Goal: Information Seeking & Learning: Learn about a topic

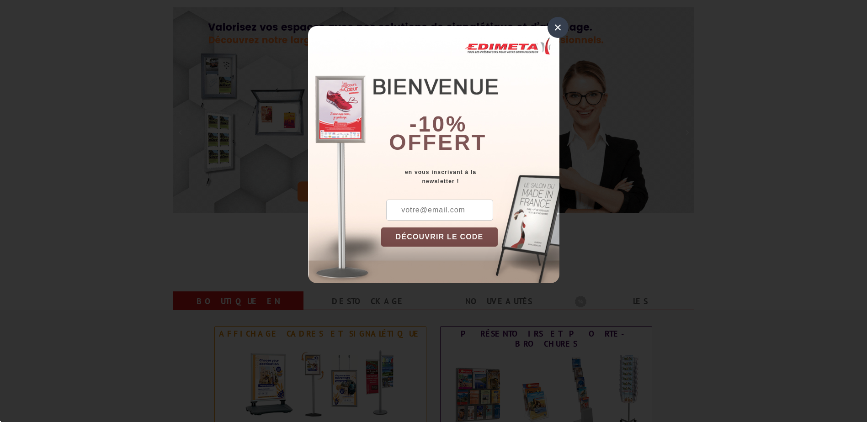
scroll to position [91, 0]
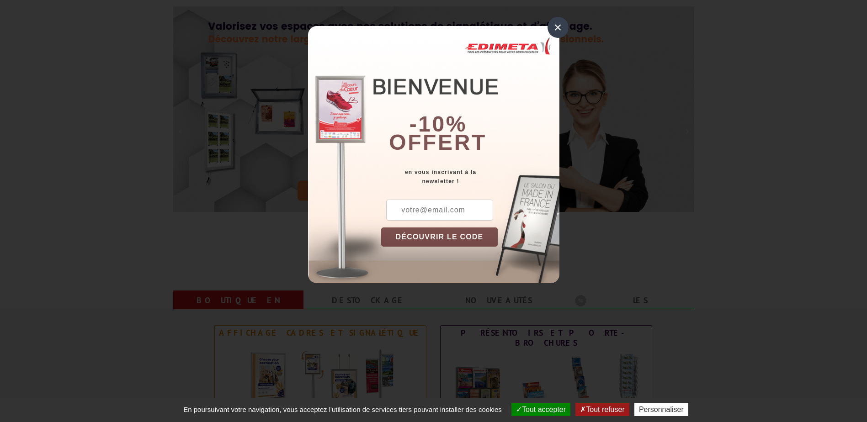
click at [555, 25] on div "×" at bounding box center [558, 27] width 21 height 21
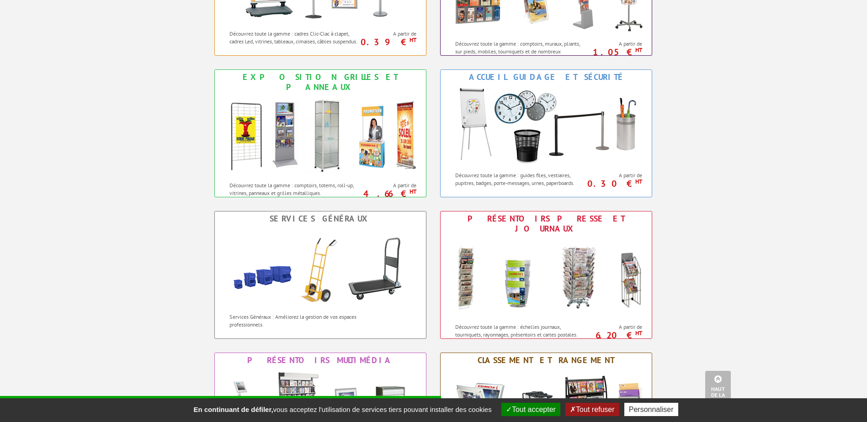
scroll to position [320, 0]
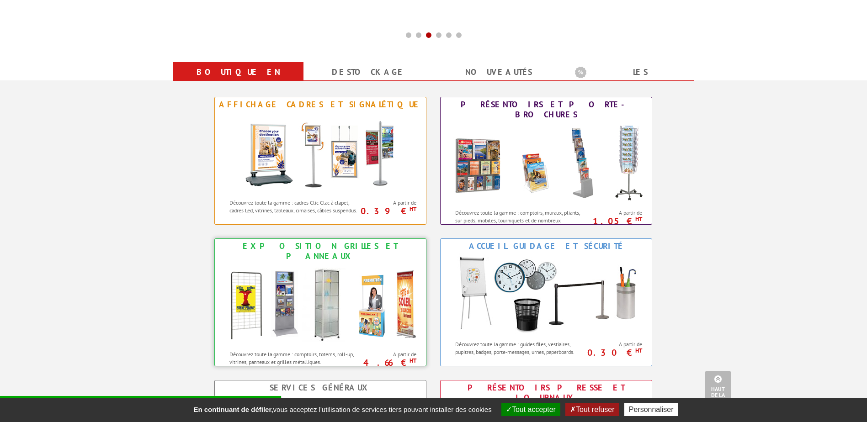
click at [322, 291] on img at bounding box center [320, 305] width 201 height 82
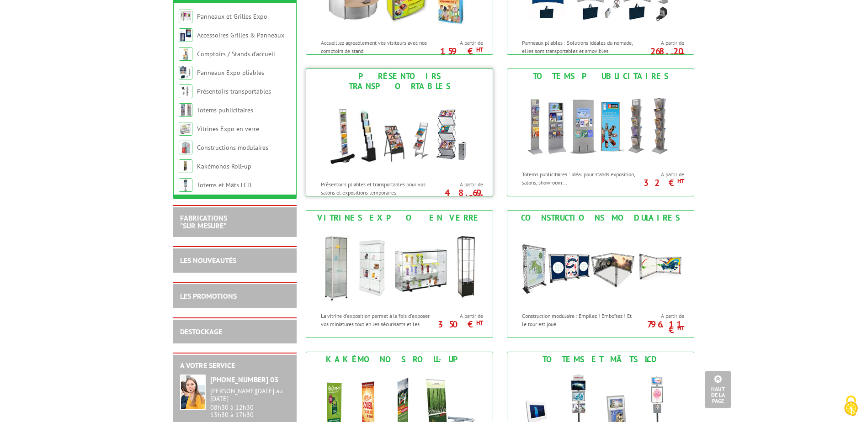
scroll to position [503, 0]
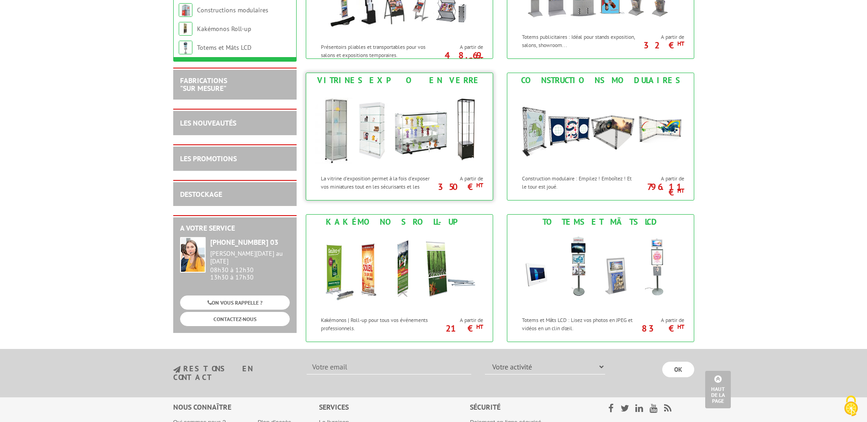
click at [421, 118] on img at bounding box center [399, 129] width 169 height 82
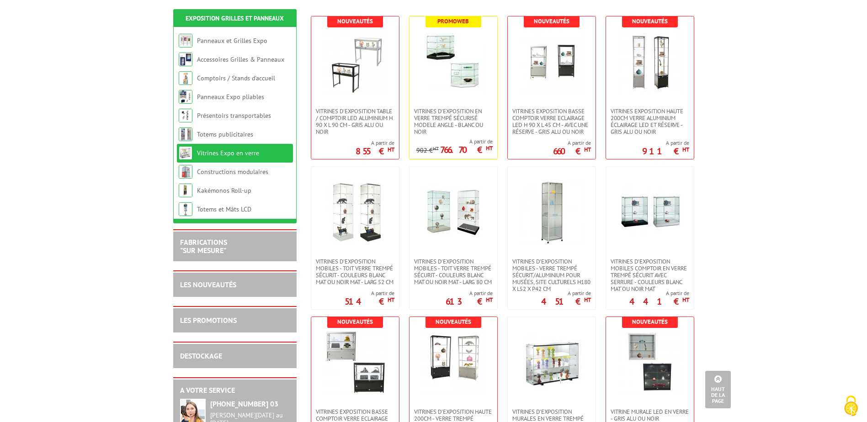
scroll to position [137, 0]
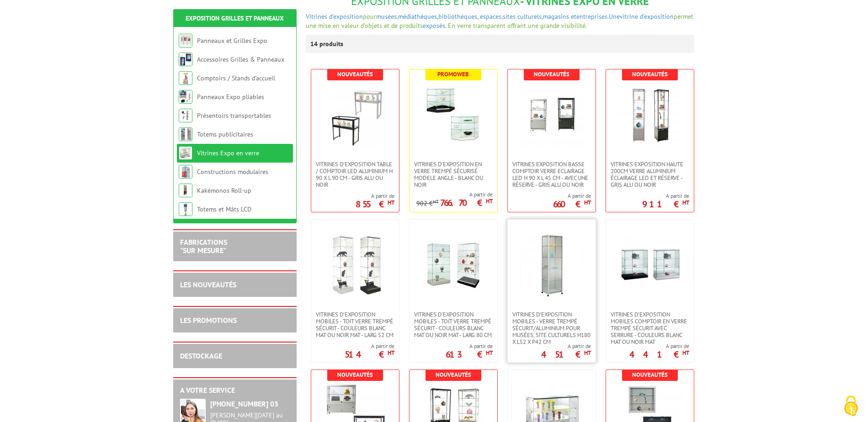
click at [552, 259] on img at bounding box center [552, 266] width 64 height 64
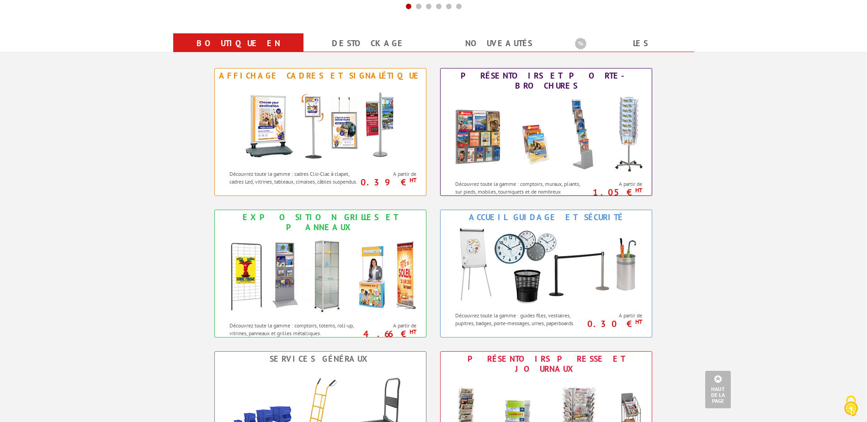
scroll to position [366, 0]
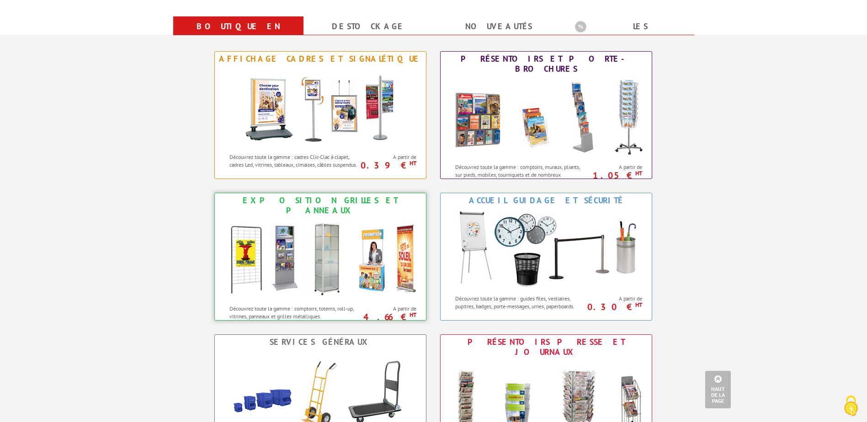
click at [334, 226] on img at bounding box center [320, 259] width 201 height 82
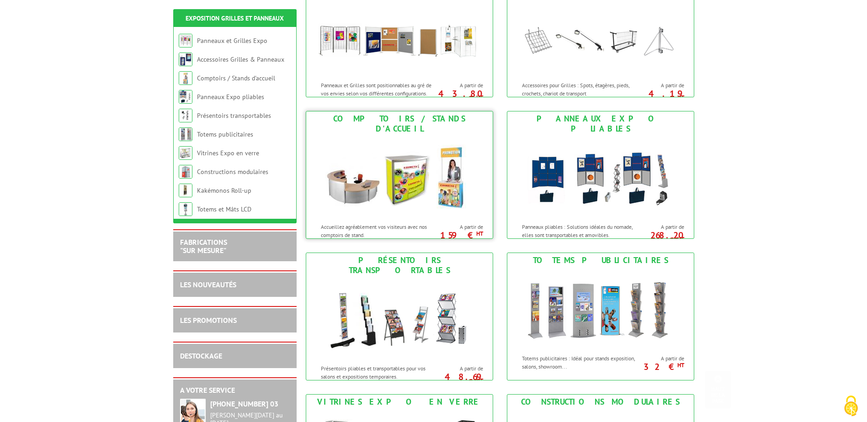
scroll to position [320, 0]
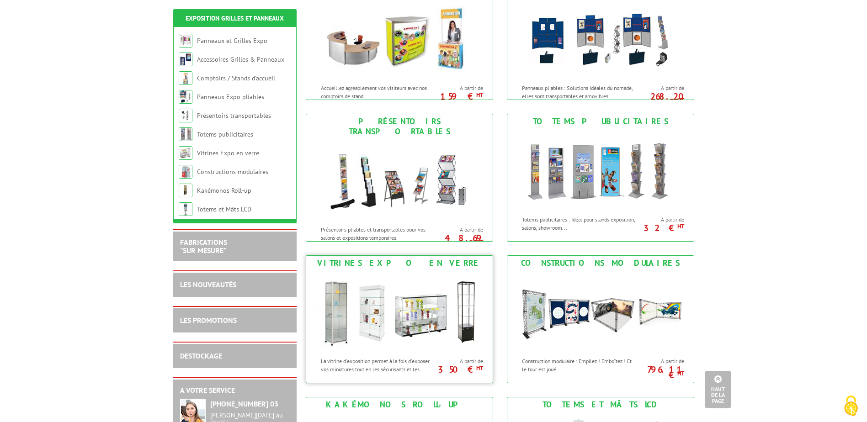
click at [386, 314] on img at bounding box center [399, 312] width 169 height 82
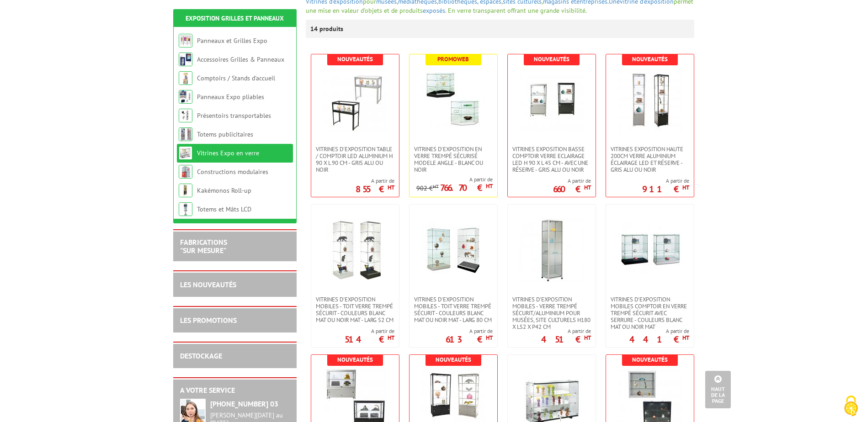
scroll to position [137, 0]
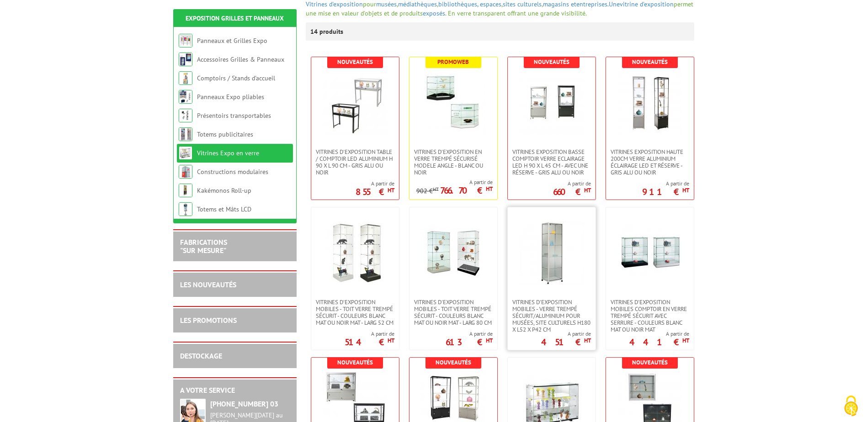
click at [575, 279] on img at bounding box center [552, 253] width 64 height 64
